Goal: Information Seeking & Learning: Learn about a topic

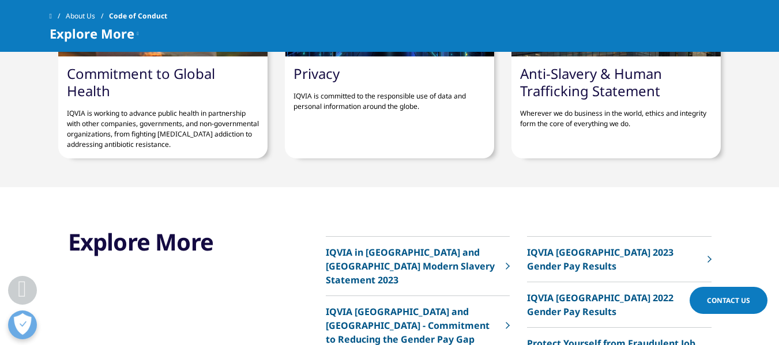
scroll to position [749, 0]
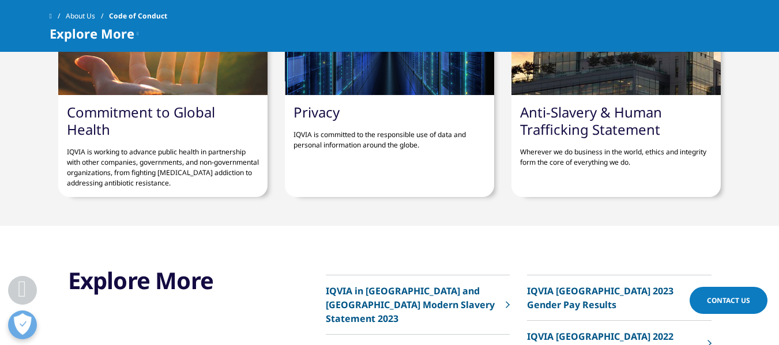
drag, startPoint x: 523, startPoint y: 153, endPoint x: 646, endPoint y: 168, distance: 124.2
click at [646, 168] on div "​Anti-Slavery & Human Trafficking Statement Wherever we do business in the worl…" at bounding box center [615, 135] width 209 height 81
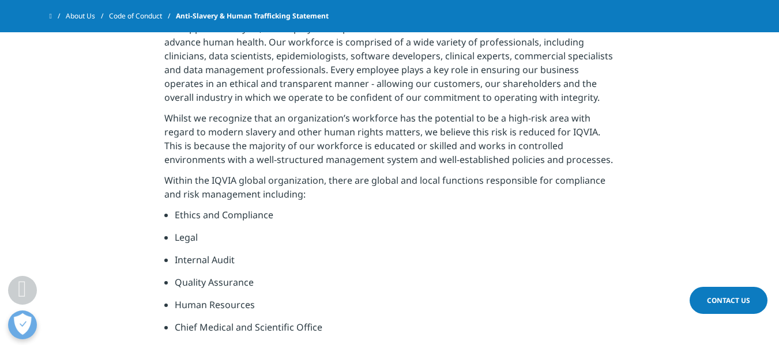
scroll to position [634, 0]
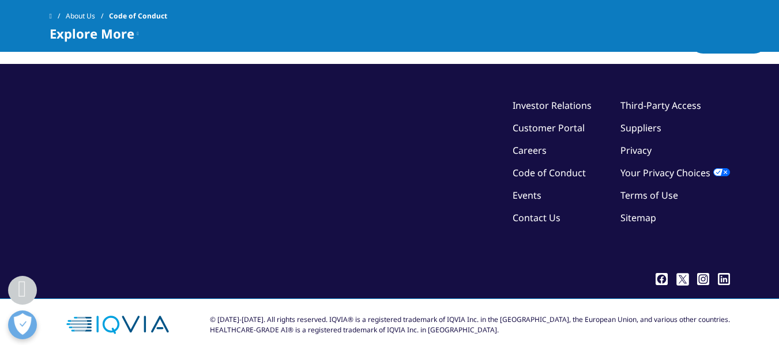
scroll to position [1464, 0]
